Goal: Check status: Check status

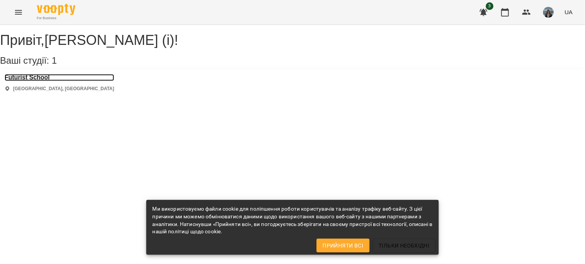
click at [44, 81] on h3 "Futurist School" at bounding box center [59, 77] width 109 height 7
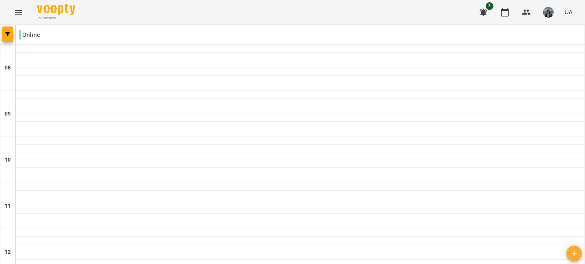
scroll to position [490, 0]
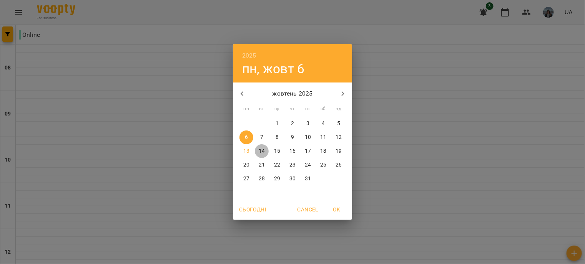
click at [262, 150] on p "14" at bounding box center [262, 152] width 6 height 8
type input "**********"
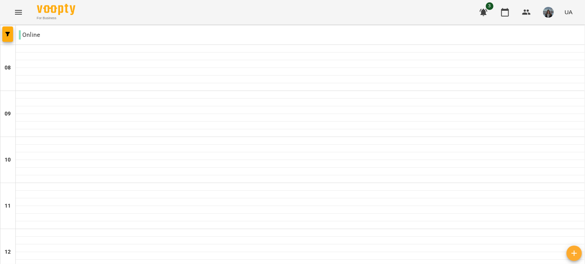
scroll to position [456, 0]
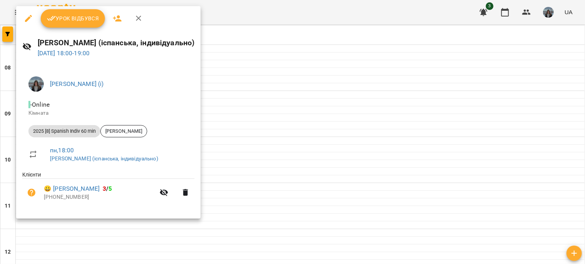
click at [273, 75] on div at bounding box center [292, 132] width 585 height 264
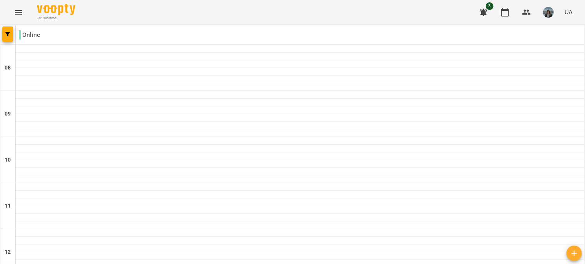
click at [323, 10] on div "For Business 3 UA" at bounding box center [292, 12] width 585 height 25
click at [91, 10] on div "For Business 3 UA" at bounding box center [292, 12] width 585 height 25
